Goal: Information Seeking & Learning: Compare options

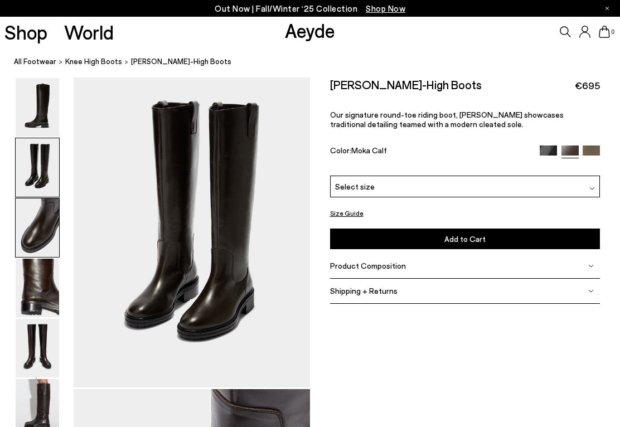
click at [28, 116] on img at bounding box center [38, 107] width 44 height 59
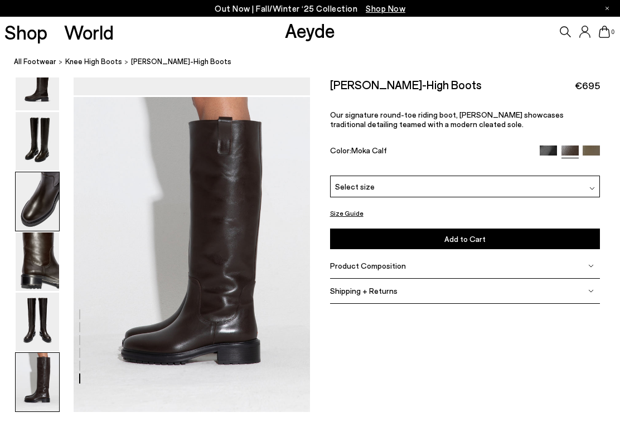
scroll to position [1563, 0]
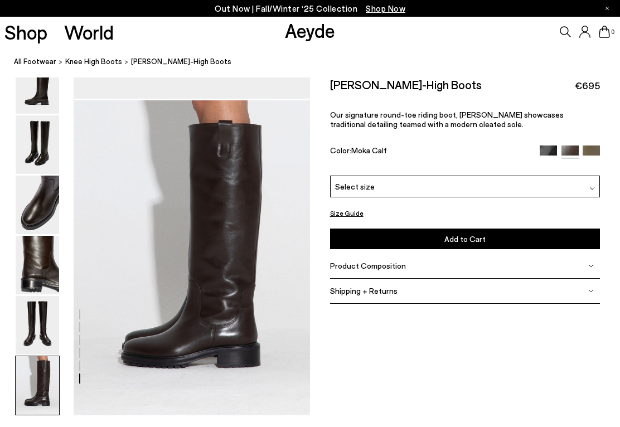
click at [545, 155] on img at bounding box center [548, 154] width 17 height 17
